Goal: Task Accomplishment & Management: Manage account settings

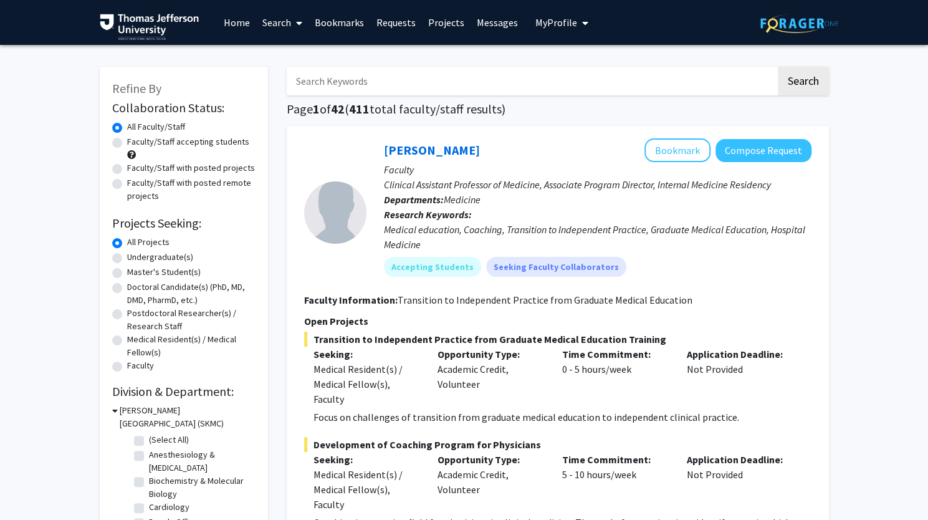
click at [560, 21] on span "My Profile" at bounding box center [556, 22] width 42 height 12
click at [582, 73] on span "View Profile" at bounding box center [612, 72] width 75 height 14
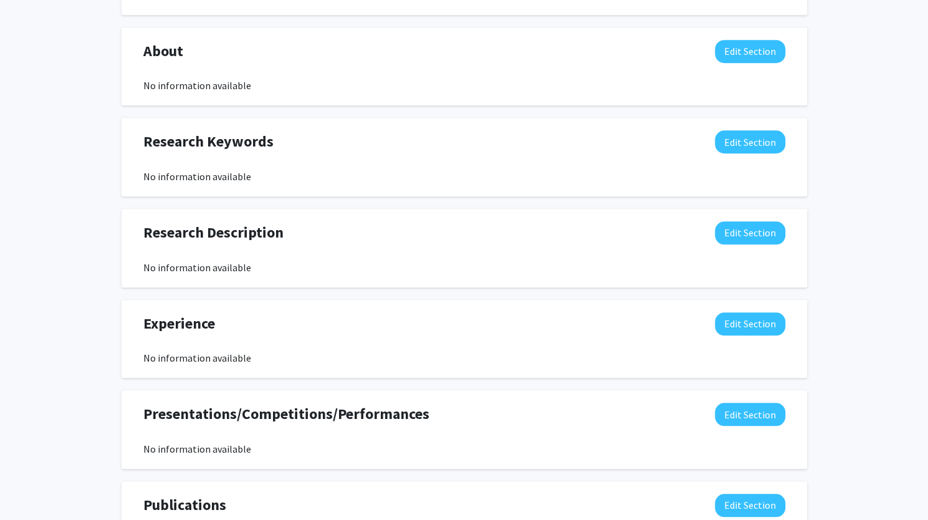
scroll to position [517, 0]
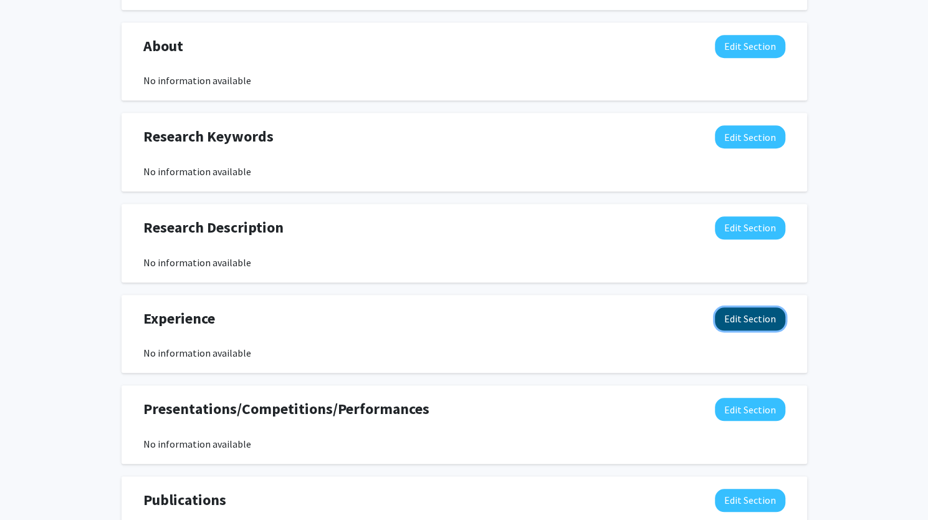
click at [728, 314] on button "Edit Section" at bounding box center [750, 318] width 70 height 23
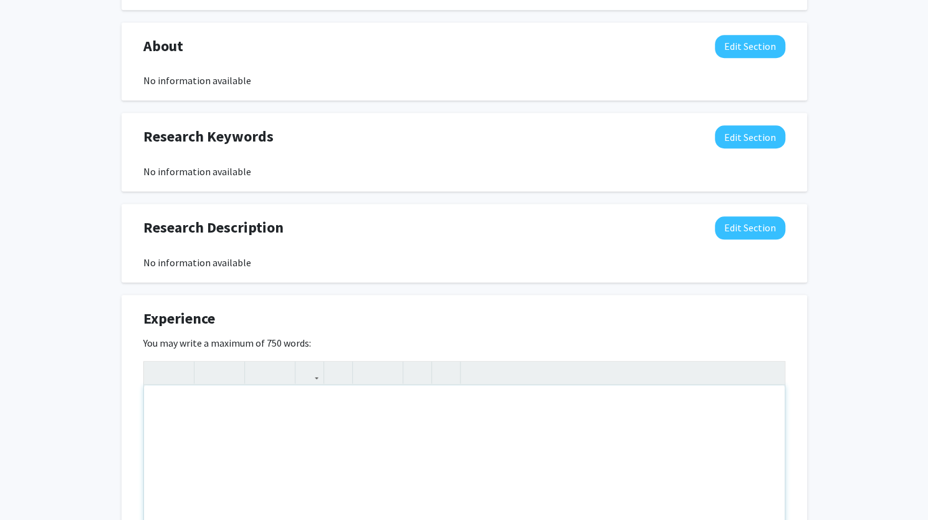
click at [446, 422] on div "Note to users with screen readers: Please deactivate our accessibility plugin f…" at bounding box center [464, 478] width 641 height 187
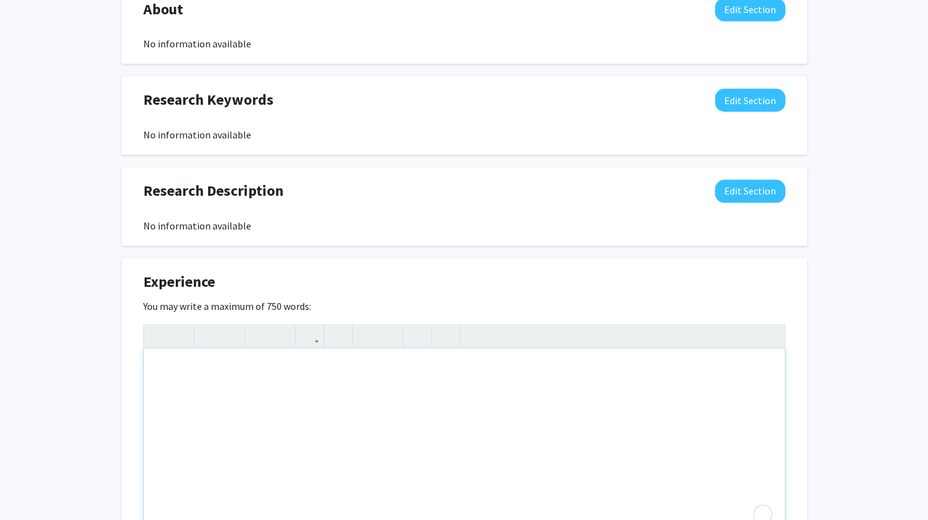
scroll to position [676, 0]
